Goal: Information Seeking & Learning: Find specific page/section

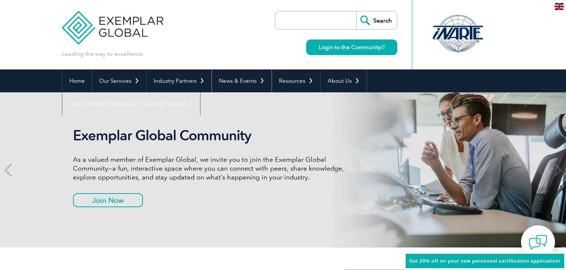
click at [238, 82] on link "News & Events" at bounding box center [242, 80] width 60 height 23
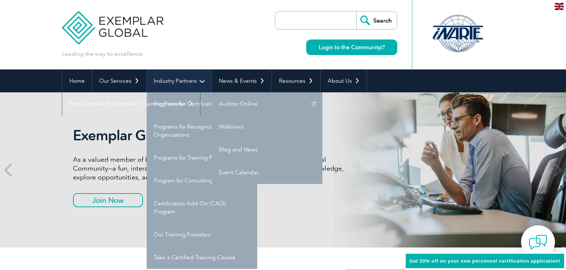
click at [194, 83] on link "Industry Partners" at bounding box center [179, 80] width 65 height 23
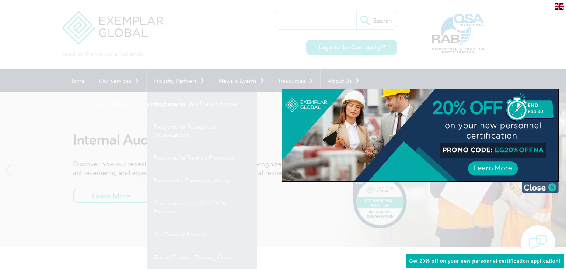
click at [533, 189] on img at bounding box center [540, 186] width 37 height 11
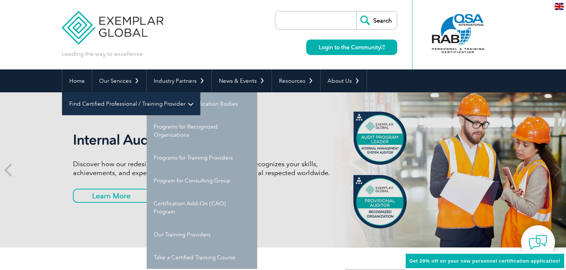
click at [200, 92] on link "Find Certified Professional / Training Provider" at bounding box center [131, 103] width 138 height 23
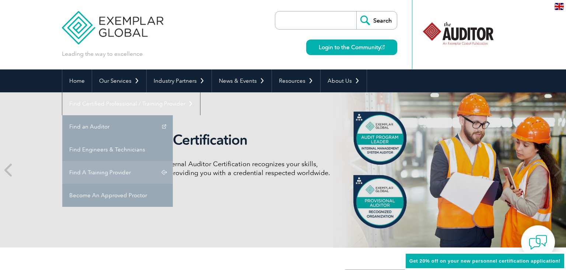
click at [173, 161] on link "Find A Training Provider" at bounding box center [117, 172] width 111 height 23
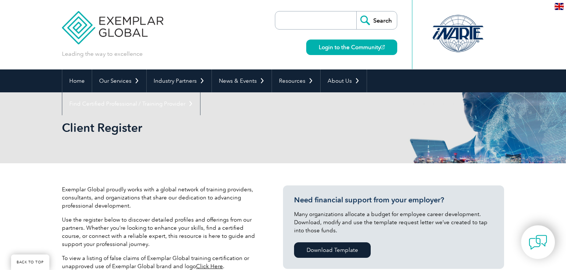
scroll to position [184, 0]
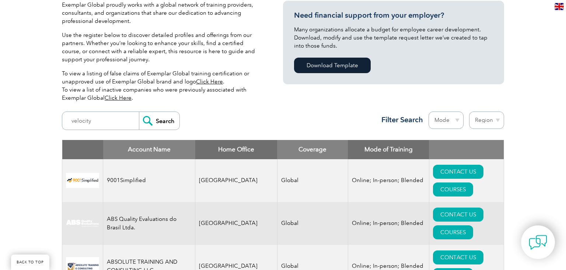
type input "velocity"
click at [139, 112] on input "Search" at bounding box center [159, 121] width 41 height 18
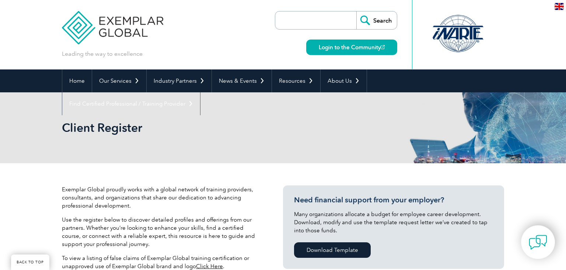
scroll to position [231, 0]
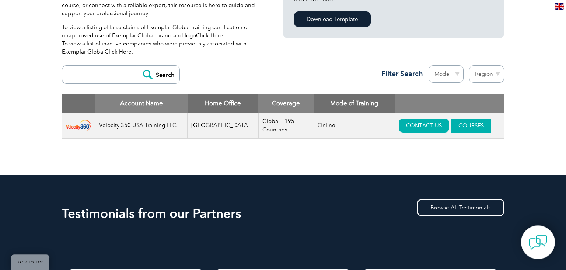
click at [464, 122] on link "COURSES" at bounding box center [471, 125] width 40 height 14
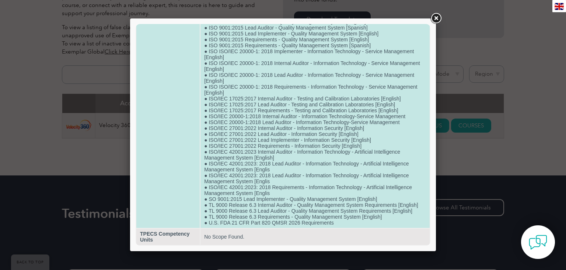
scroll to position [496, 0]
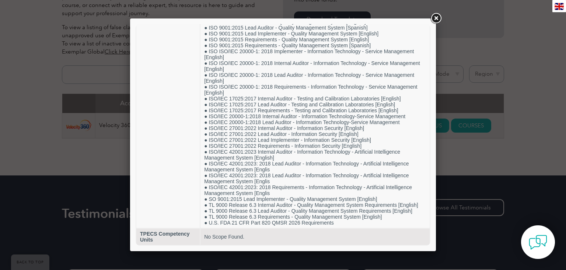
click at [436, 15] on link at bounding box center [436, 18] width 13 height 13
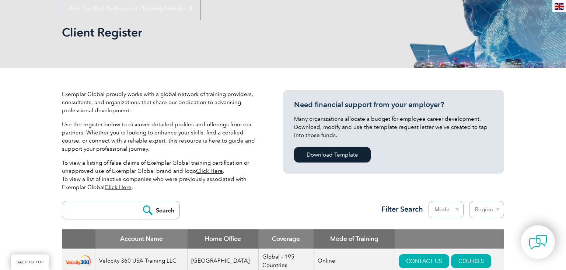
scroll to position [83, 0]
